Goal: Task Accomplishment & Management: Use online tool/utility

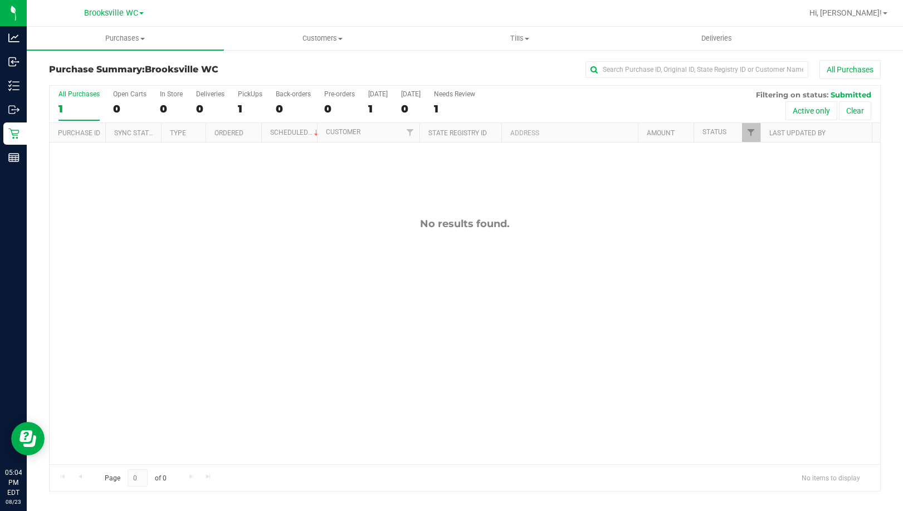
drag, startPoint x: 0, startPoint y: 0, endPoint x: 64, endPoint y: 308, distance: 314.5
click at [64, 308] on div "No results found." at bounding box center [465, 341] width 830 height 397
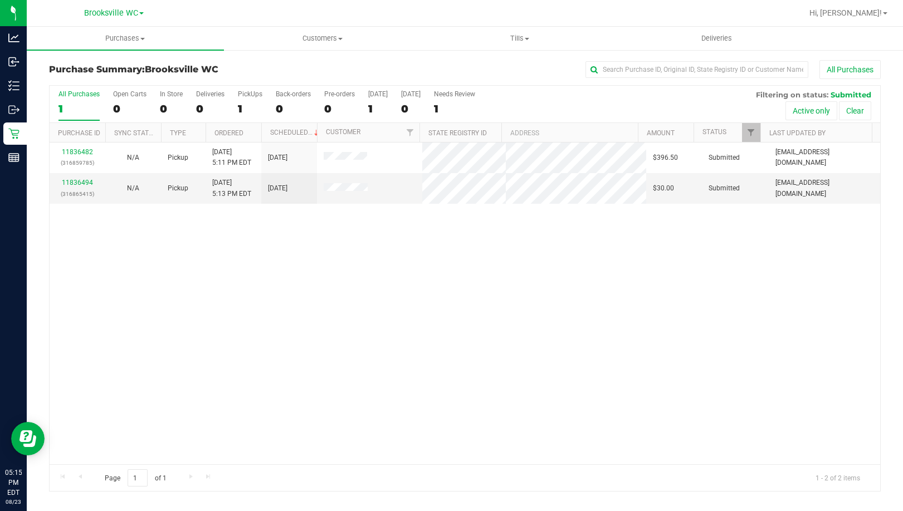
click at [92, 292] on div "11836482 (316859785) N/A Pickup [DATE] 5:11 PM EDT 8/23/2025 $396.50 Submitted …" at bounding box center [465, 304] width 830 height 322
click at [81, 329] on div "11836482 (316859785) N/A Pickup [DATE] 5:11 PM EDT 8/23/2025 $396.50 Submitted …" at bounding box center [465, 304] width 830 height 322
click at [160, 302] on div "11836482 (316859785) N/A Pickup [DATE] 5:11 PM EDT 8/23/2025 $396.50 Submitted …" at bounding box center [465, 304] width 830 height 322
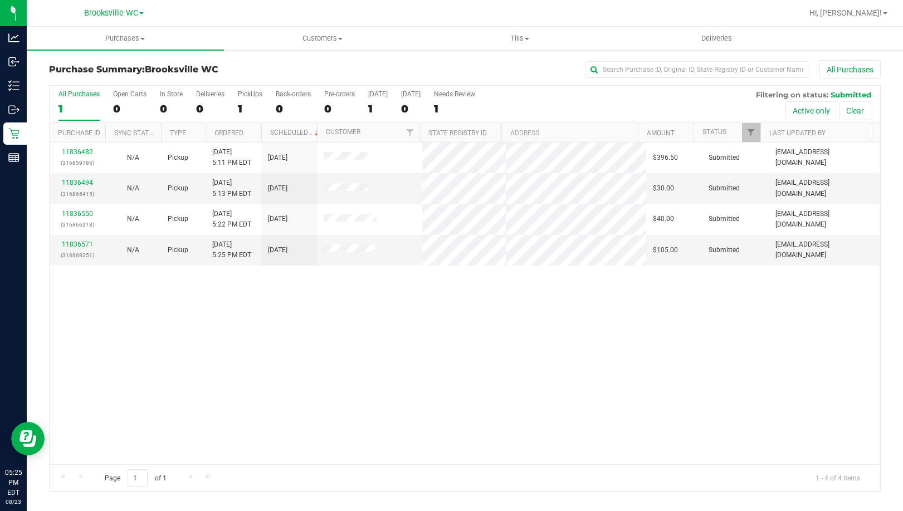
click at [110, 388] on div "11836482 (316859785) N/A Pickup [DATE] 5:11 PM EDT 8/23/2025 $396.50 Submitted …" at bounding box center [465, 304] width 830 height 322
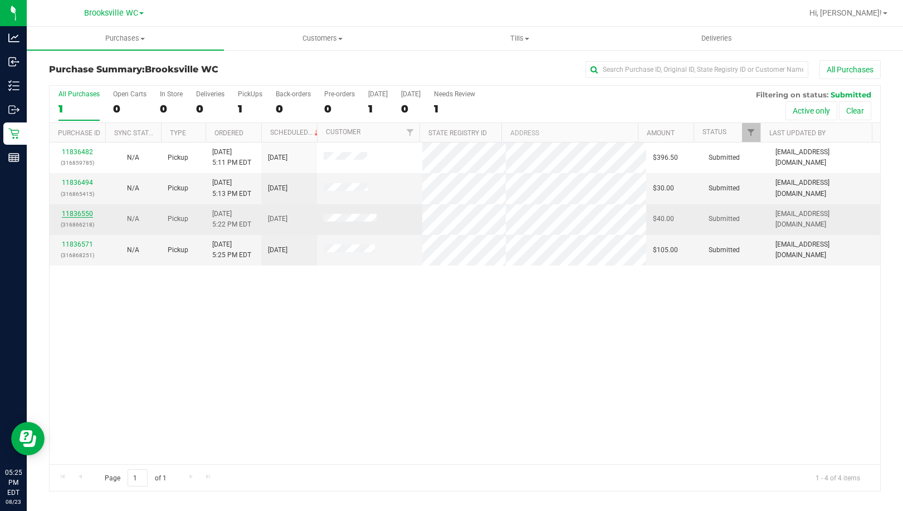
click at [81, 212] on link "11836550" at bounding box center [77, 214] width 31 height 8
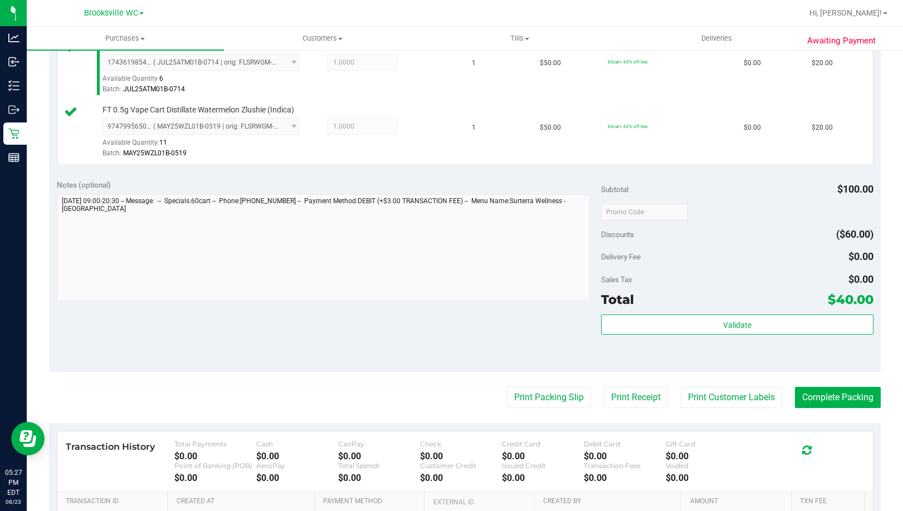
scroll to position [334, 0]
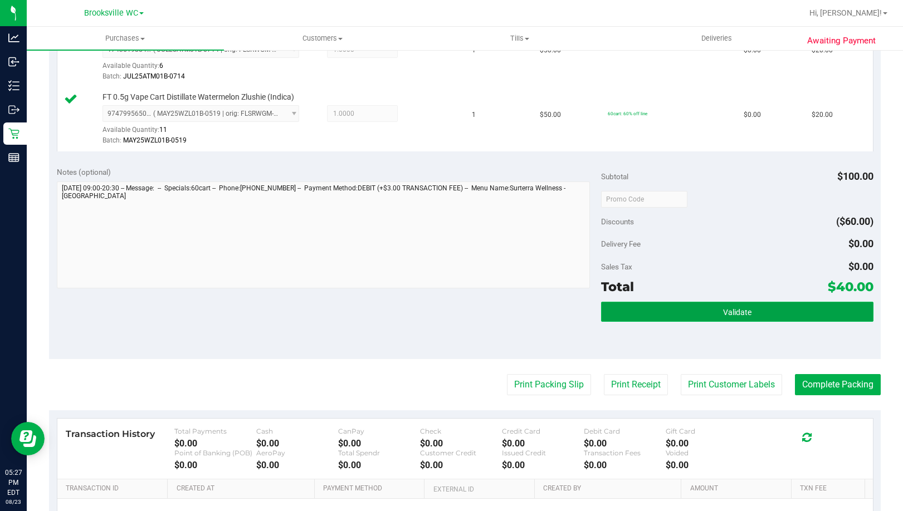
click at [662, 315] on button "Validate" at bounding box center [737, 312] width 272 height 20
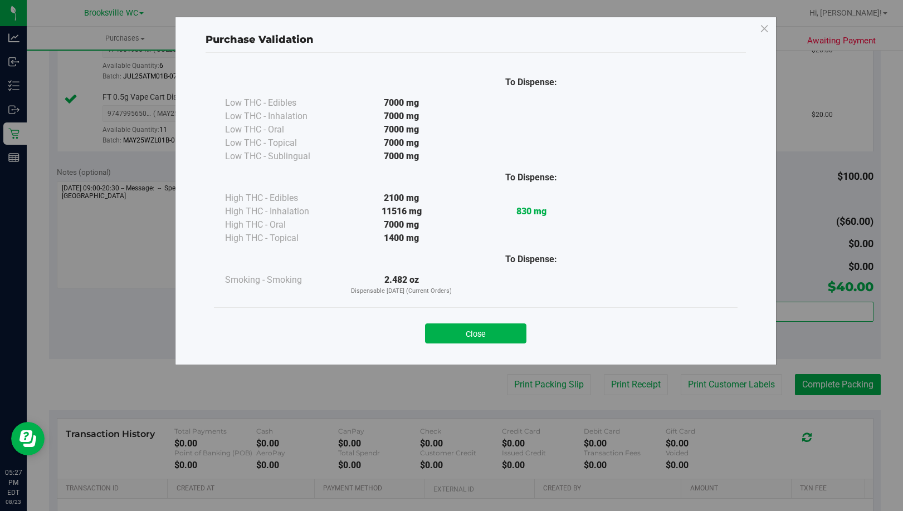
click at [457, 344] on div "Close" at bounding box center [475, 329] width 523 height 45
click at [487, 342] on button "Close" at bounding box center [475, 334] width 101 height 20
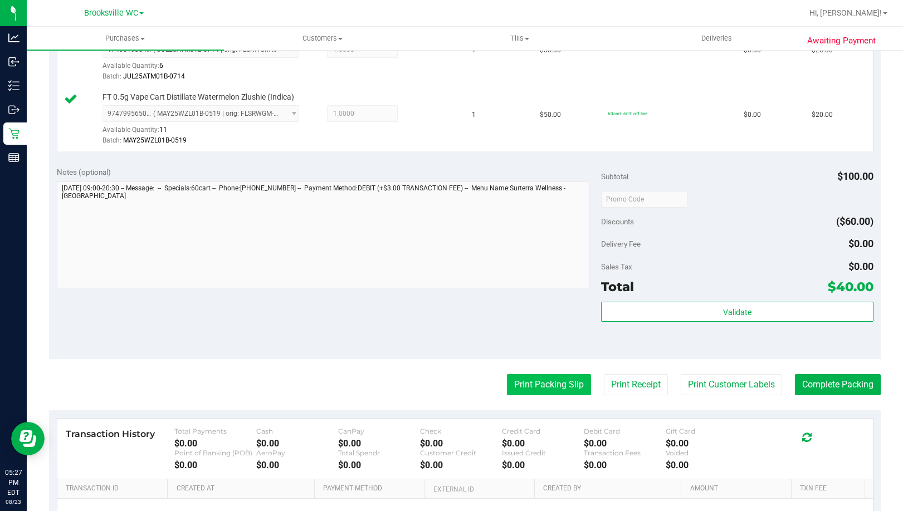
click at [547, 388] on button "Print Packing Slip" at bounding box center [549, 384] width 84 height 21
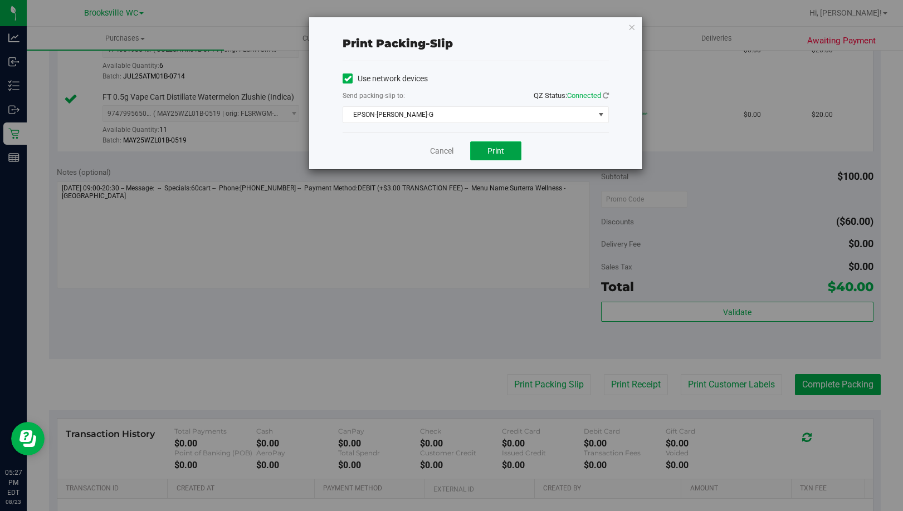
click at [496, 155] on span "Print" at bounding box center [495, 150] width 17 height 9
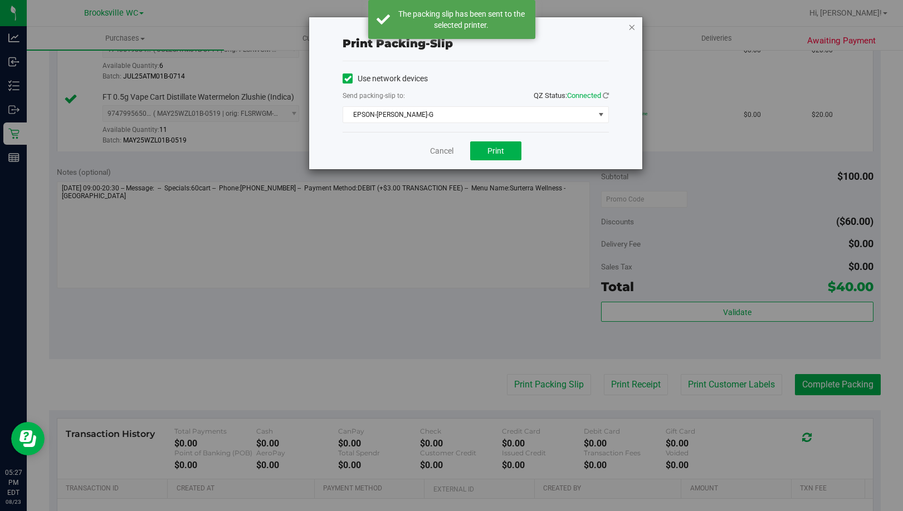
click at [633, 25] on icon "button" at bounding box center [632, 26] width 8 height 13
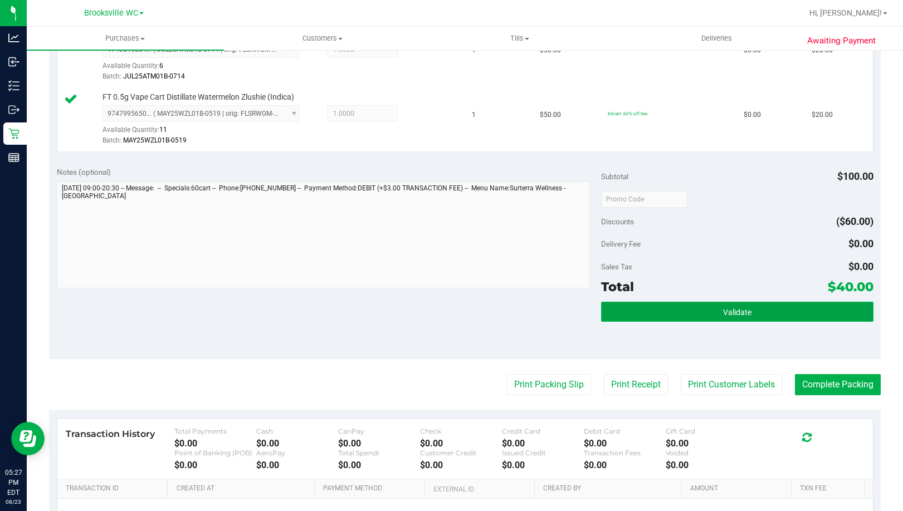
click at [677, 311] on button "Validate" at bounding box center [737, 312] width 272 height 20
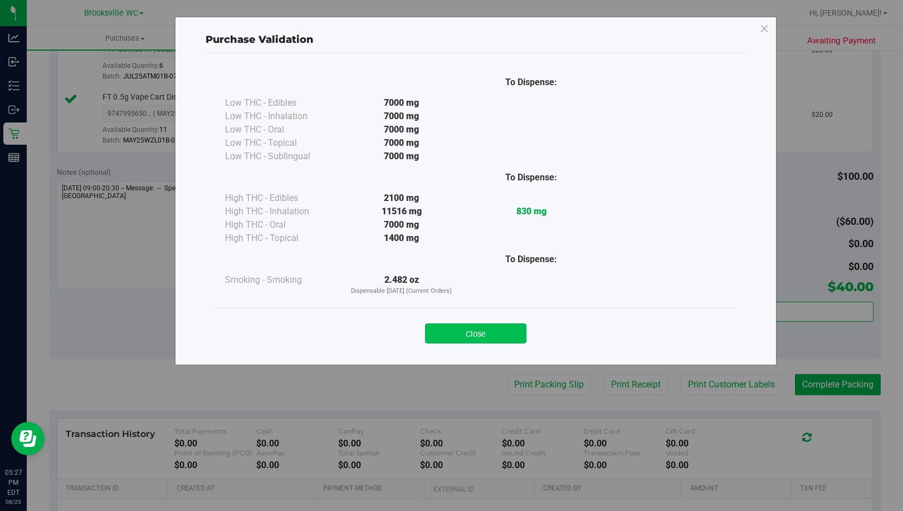
click at [491, 327] on button "Close" at bounding box center [475, 334] width 101 height 20
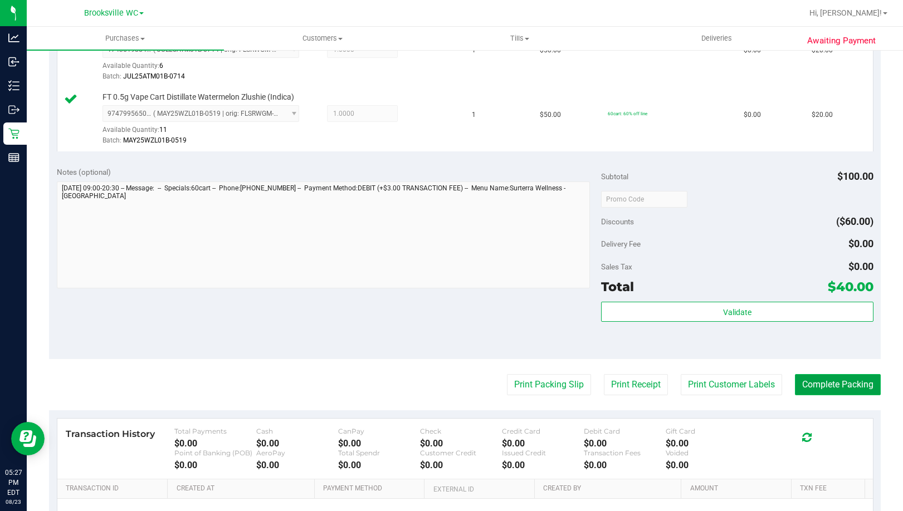
click at [806, 389] on button "Complete Packing" at bounding box center [838, 384] width 86 height 21
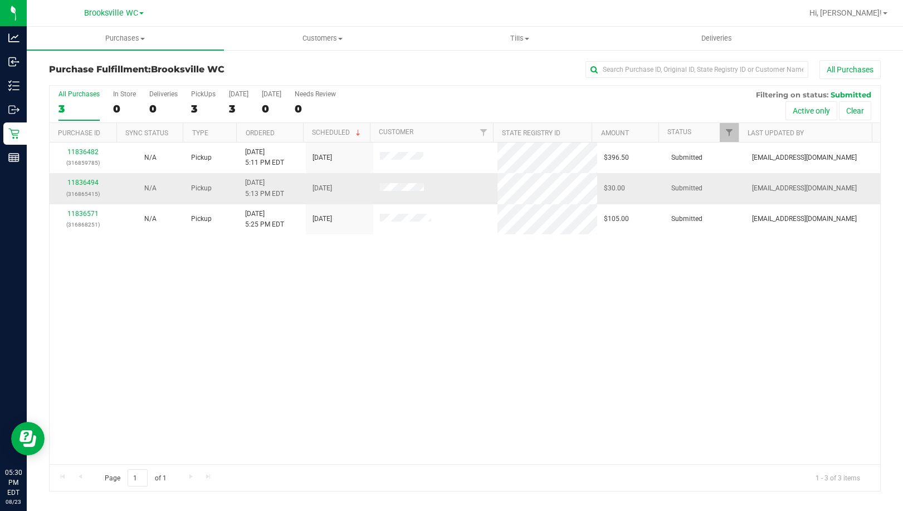
click at [80, 187] on div "11836494 (316865415)" at bounding box center [83, 188] width 54 height 21
click at [76, 185] on link "11836494" at bounding box center [82, 183] width 31 height 8
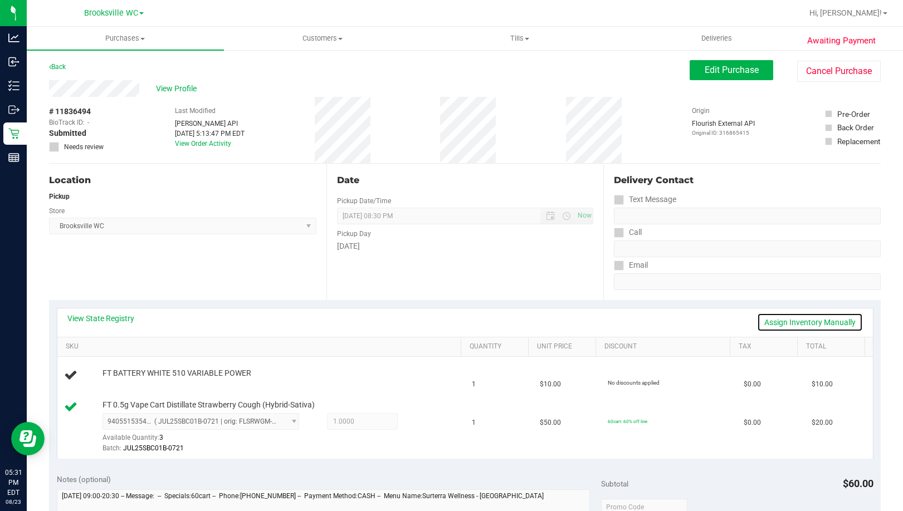
click at [775, 321] on link "Assign Inventory Manually" at bounding box center [810, 322] width 106 height 19
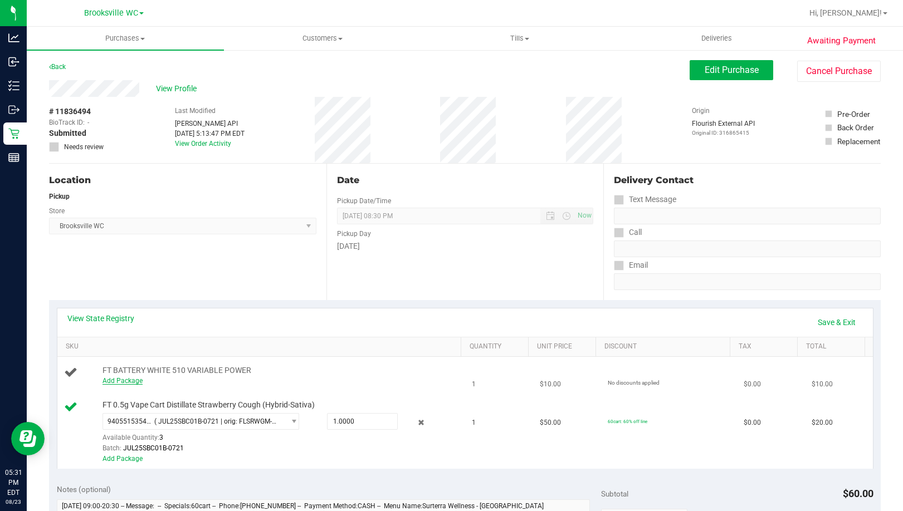
click at [128, 379] on link "Add Package" at bounding box center [122, 381] width 40 height 8
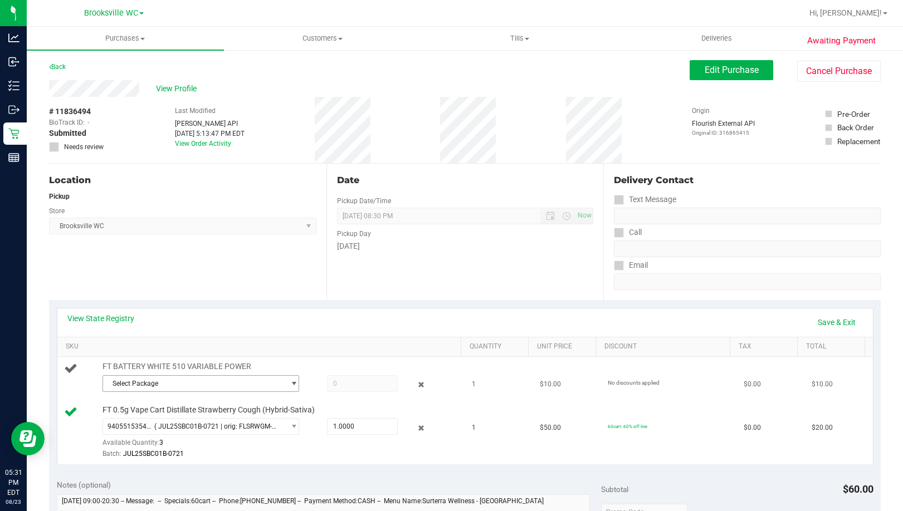
click at [188, 382] on span "Select Package" at bounding box center [194, 384] width 182 height 16
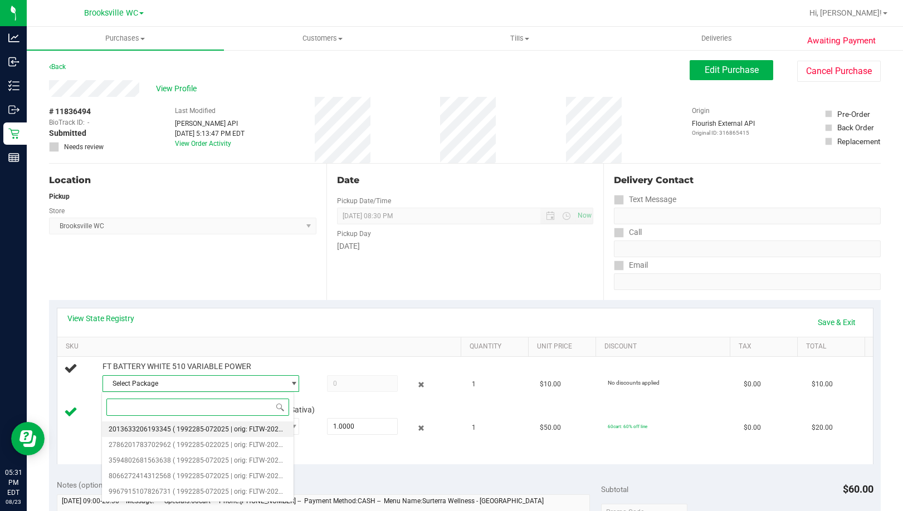
click at [205, 432] on span "( 1992285-072025 | orig: FLTW-20250820-023 )" at bounding box center [244, 429] width 143 height 8
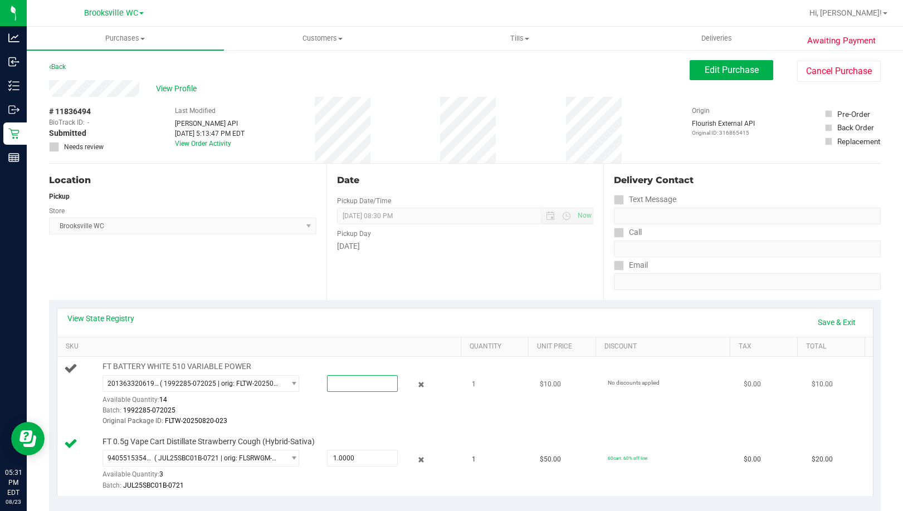
click at [353, 386] on span at bounding box center [362, 383] width 71 height 17
type input "1"
type input "1.0000"
click at [385, 317] on div "View State Registry Save & Exit" at bounding box center [464, 322] width 795 height 19
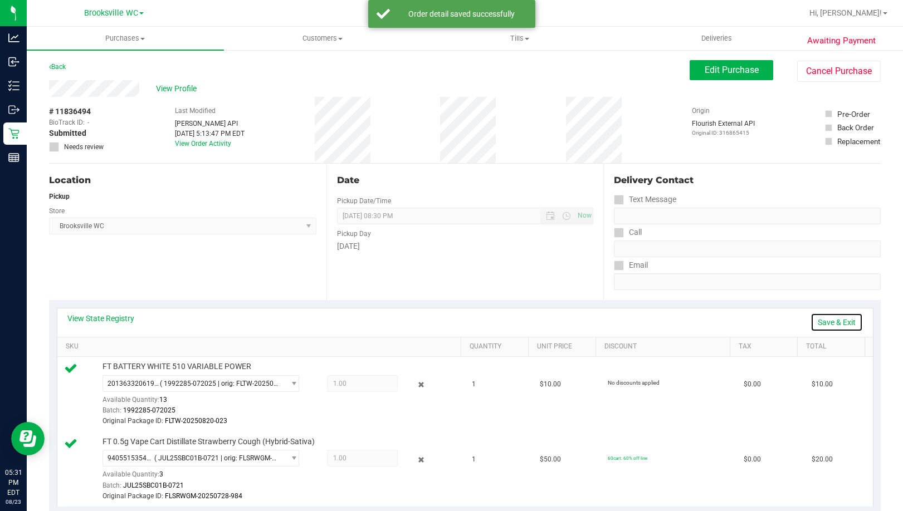
click at [828, 326] on link "Save & Exit" at bounding box center [836, 322] width 52 height 19
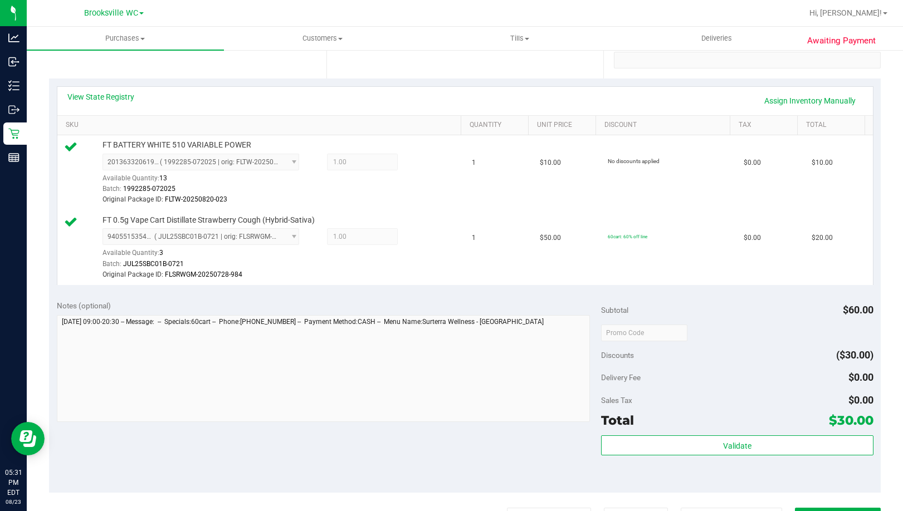
scroll to position [223, 0]
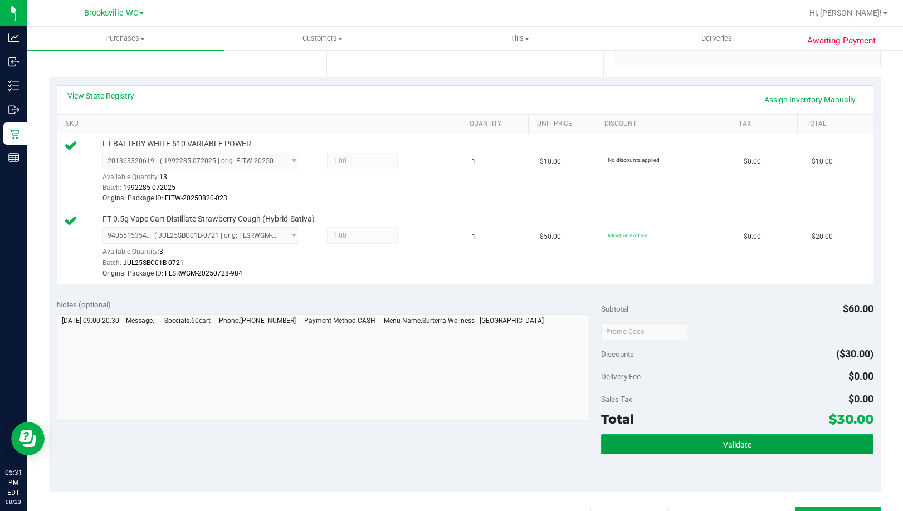
click at [676, 442] on button "Validate" at bounding box center [737, 444] width 272 height 20
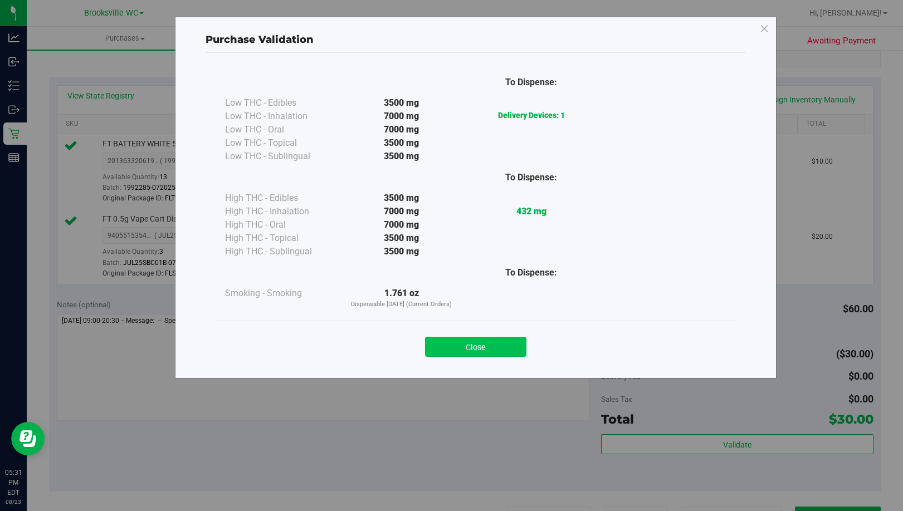
click at [482, 347] on button "Close" at bounding box center [475, 347] width 101 height 20
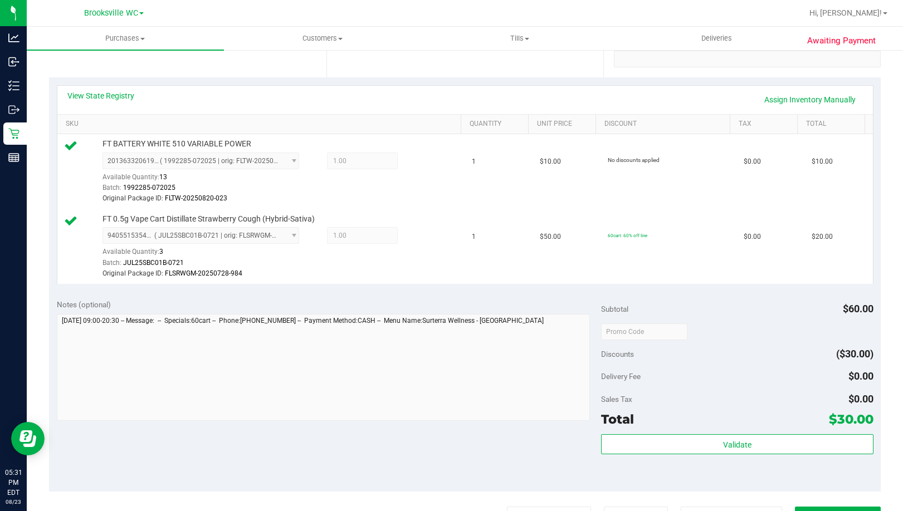
scroll to position [390, 0]
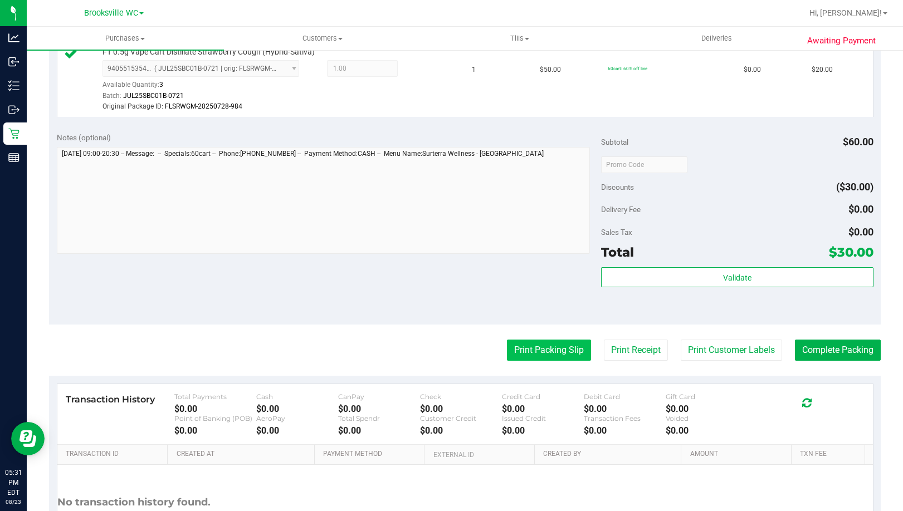
click at [526, 347] on button "Print Packing Slip" at bounding box center [549, 350] width 84 height 21
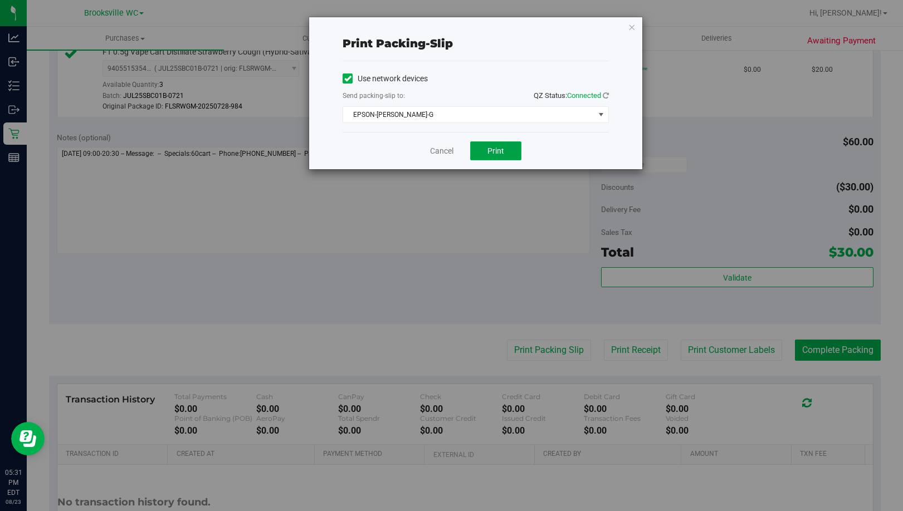
click at [493, 147] on span "Print" at bounding box center [495, 150] width 17 height 9
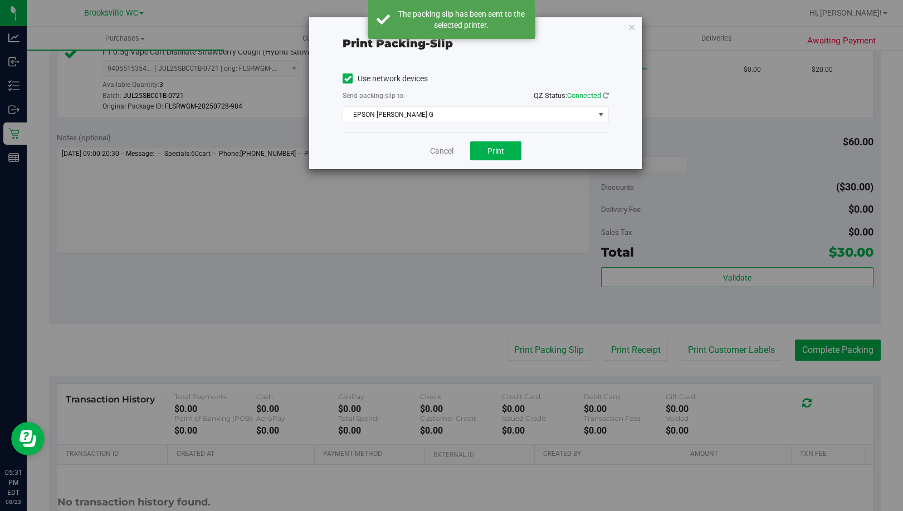
click at [638, 25] on div "Print packing-slip Use network devices Send packing-slip to: QZ Status: Connect…" at bounding box center [475, 93] width 333 height 152
click at [629, 27] on icon "button" at bounding box center [632, 26] width 8 height 13
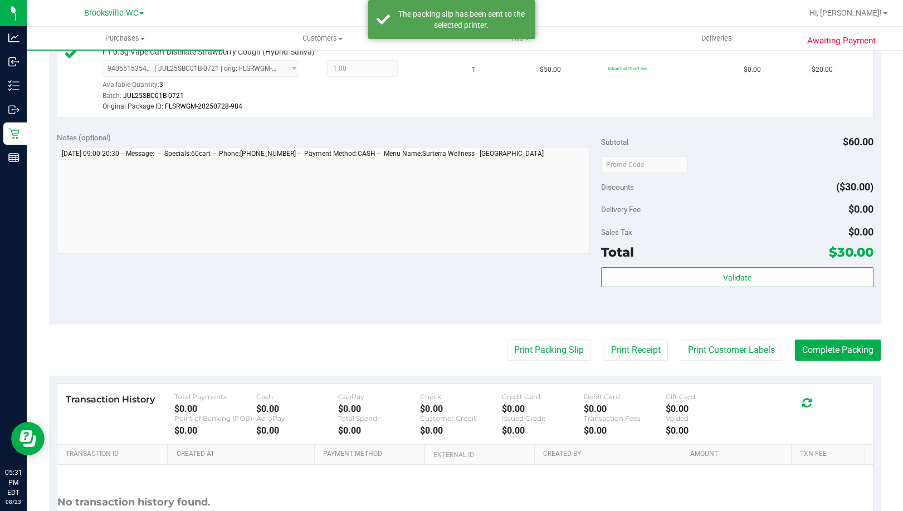
scroll to position [223, 0]
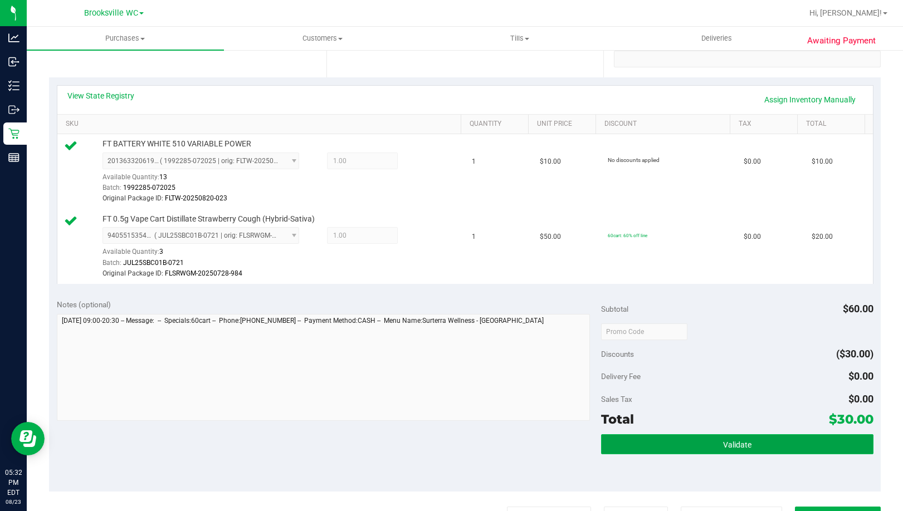
click at [685, 448] on button "Validate" at bounding box center [737, 444] width 272 height 20
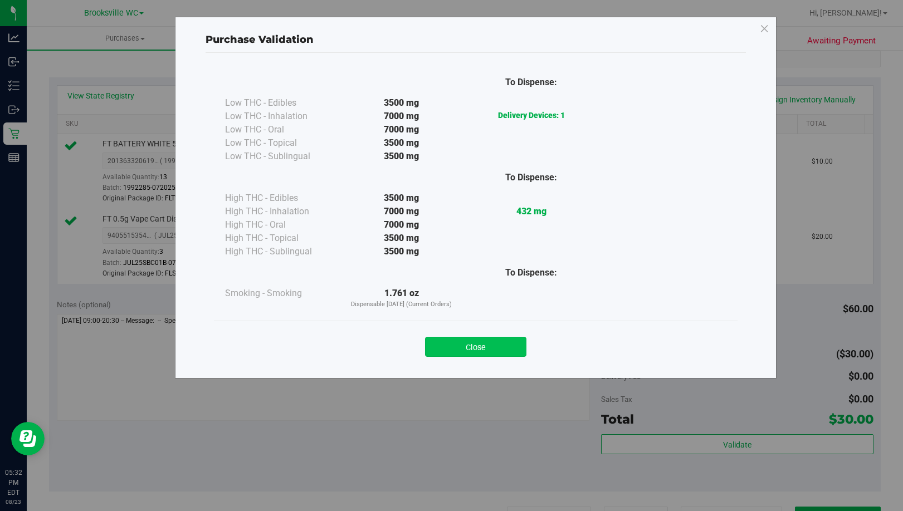
click at [497, 347] on button "Close" at bounding box center [475, 347] width 101 height 20
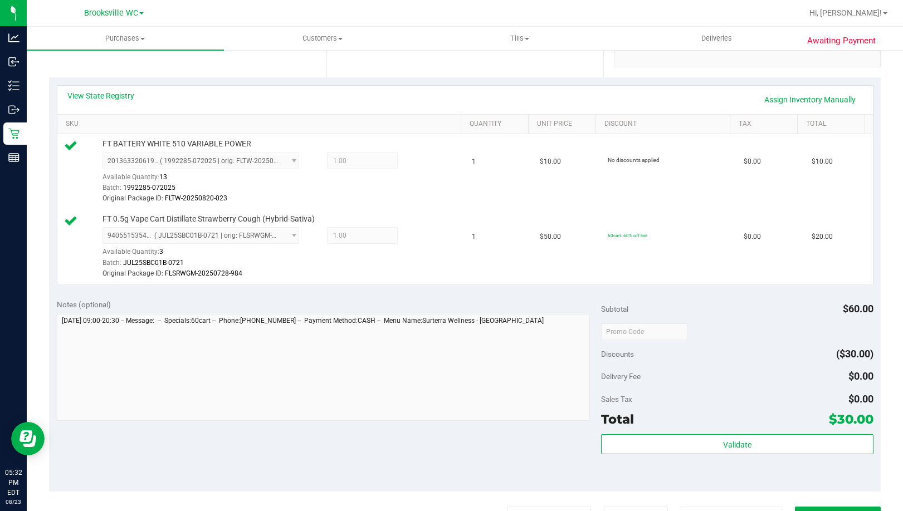
scroll to position [390, 0]
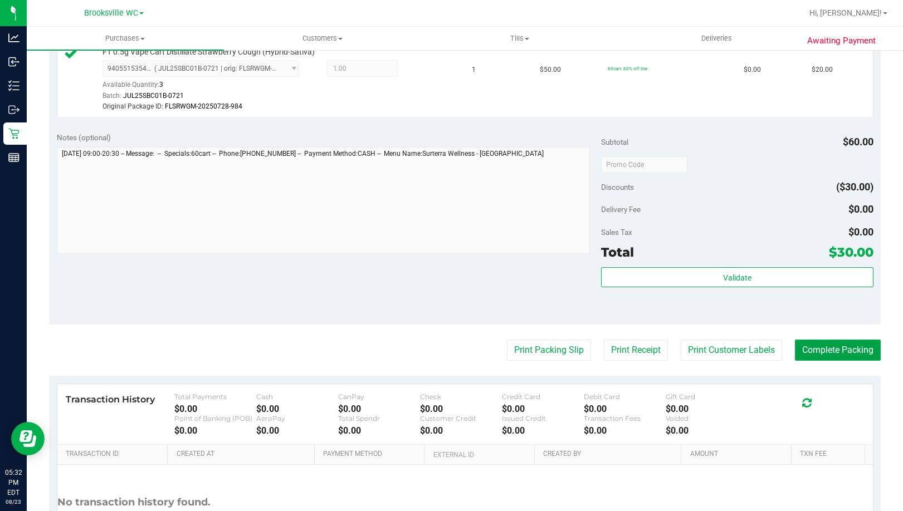
click at [811, 351] on button "Complete Packing" at bounding box center [838, 350] width 86 height 21
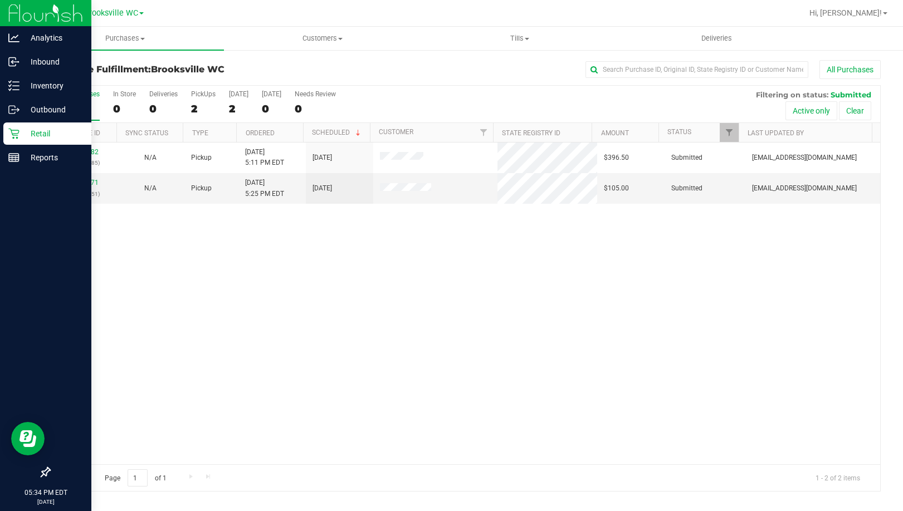
click at [56, 294] on div at bounding box center [45, 315] width 91 height 291
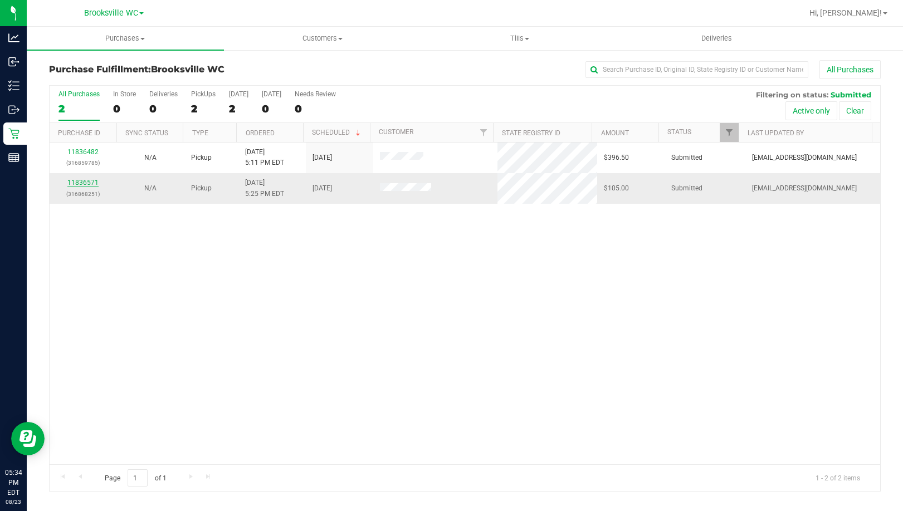
click at [89, 182] on link "11836571" at bounding box center [82, 183] width 31 height 8
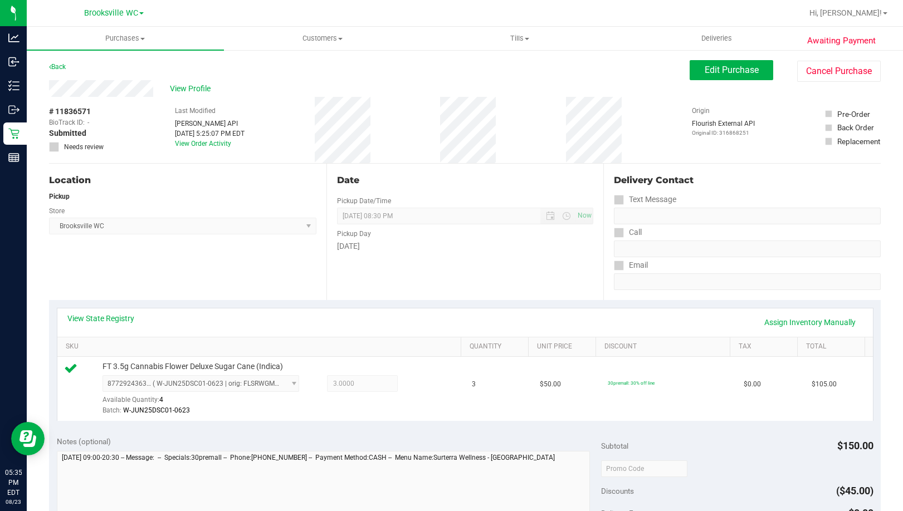
scroll to position [167, 0]
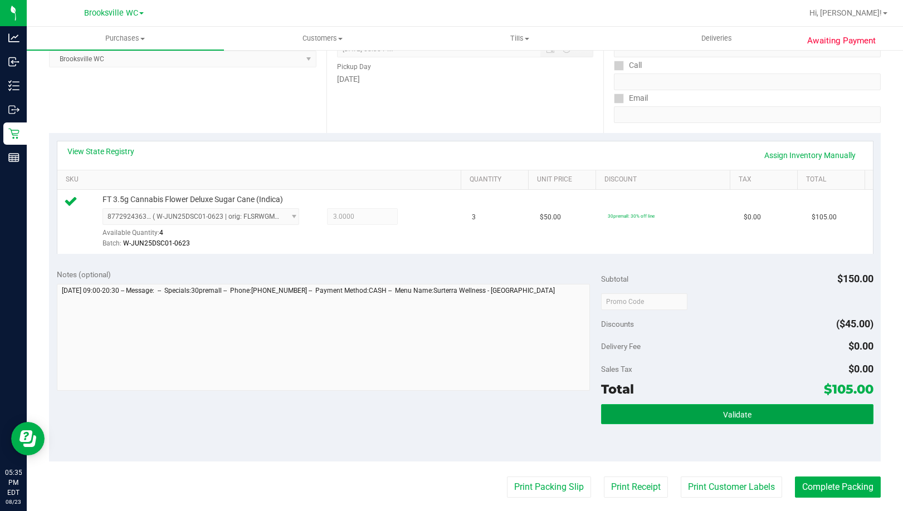
click at [683, 418] on button "Validate" at bounding box center [737, 414] width 272 height 20
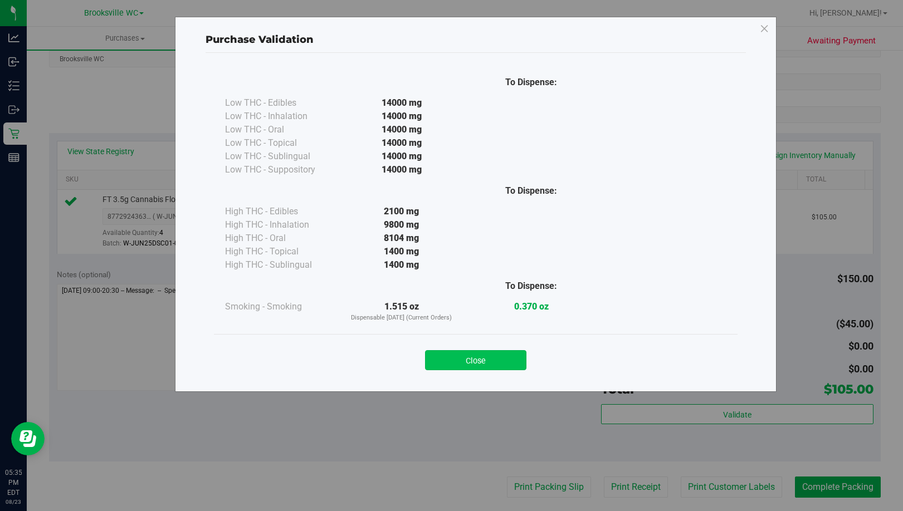
click at [498, 368] on button "Close" at bounding box center [475, 360] width 101 height 20
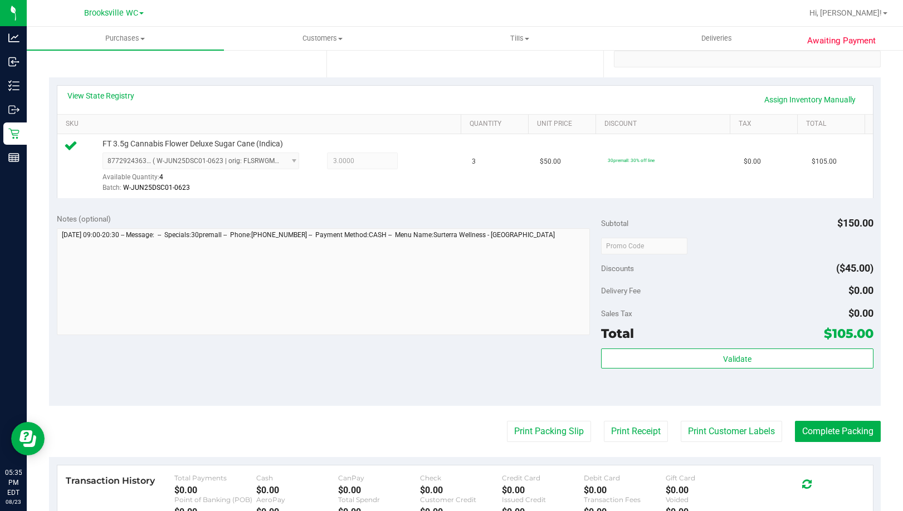
scroll to position [278, 0]
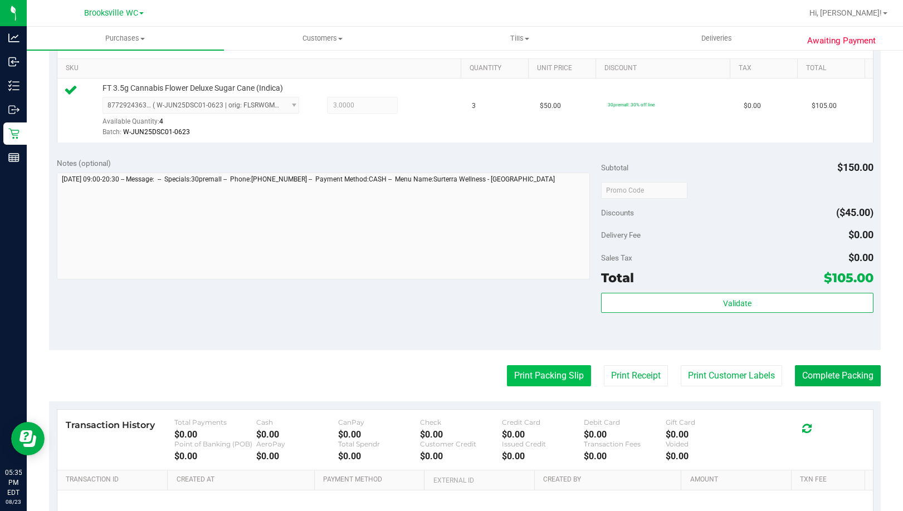
click at [546, 369] on button "Print Packing Slip" at bounding box center [549, 375] width 84 height 21
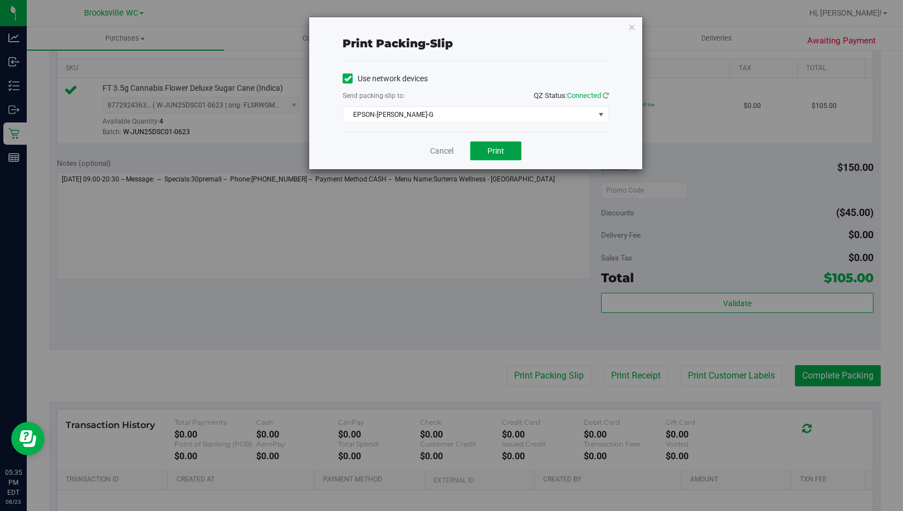
click at [500, 148] on span "Print" at bounding box center [495, 150] width 17 height 9
click at [636, 32] on div "Print packing-slip Use network devices Send packing-slip to: QZ Status: Connect…" at bounding box center [475, 93] width 333 height 152
click at [631, 30] on icon "button" at bounding box center [632, 26] width 8 height 13
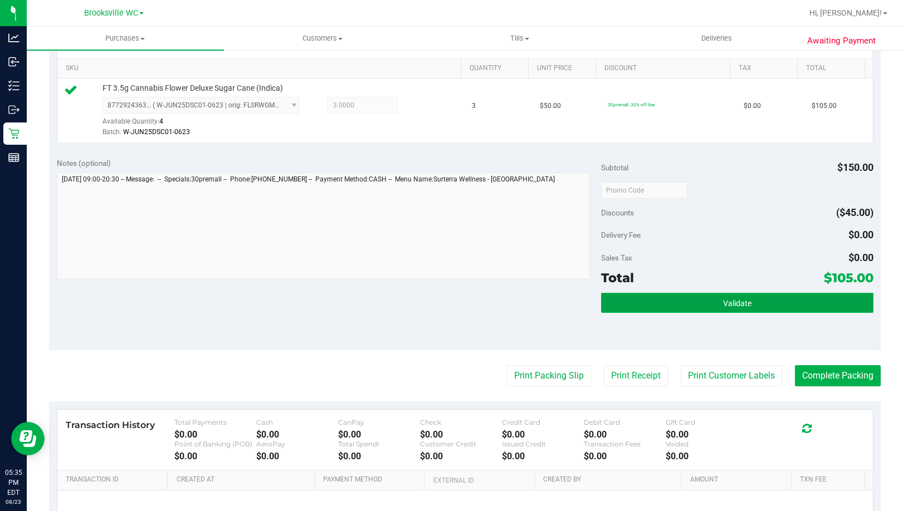
click at [702, 306] on button "Validate" at bounding box center [737, 303] width 272 height 20
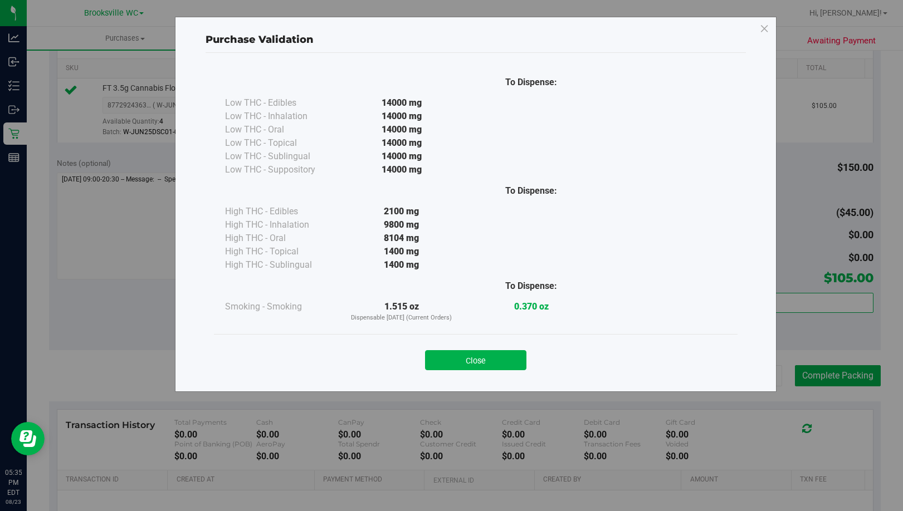
click at [493, 370] on div "Close" at bounding box center [475, 356] width 523 height 45
click at [493, 368] on button "Close" at bounding box center [475, 360] width 101 height 20
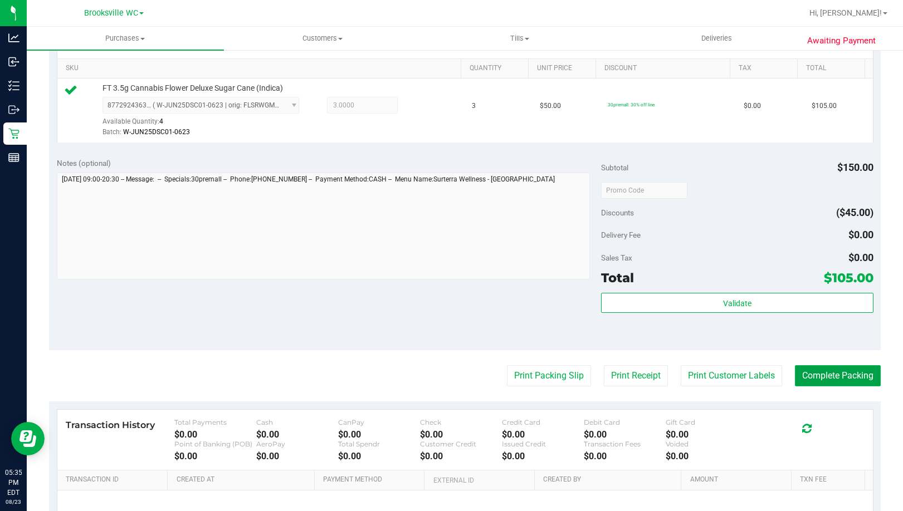
click at [845, 382] on button "Complete Packing" at bounding box center [838, 375] width 86 height 21
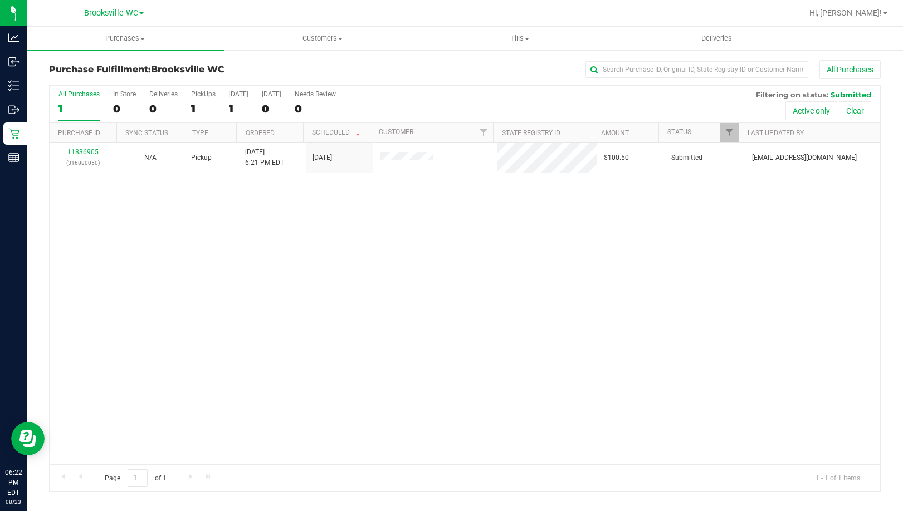
click at [144, 235] on div "11836905 (316880050) N/A Pickup [DATE] 6:21 PM EDT 8/23/2025 $100.50 Submitted …" at bounding box center [465, 304] width 830 height 322
click at [101, 271] on div "11836905 (316880050) N/A Pickup [DATE] 6:21 PM EDT 8/23/2025 $100.50 Submitted …" at bounding box center [465, 304] width 830 height 322
